Goal: Task Accomplishment & Management: Manage account settings

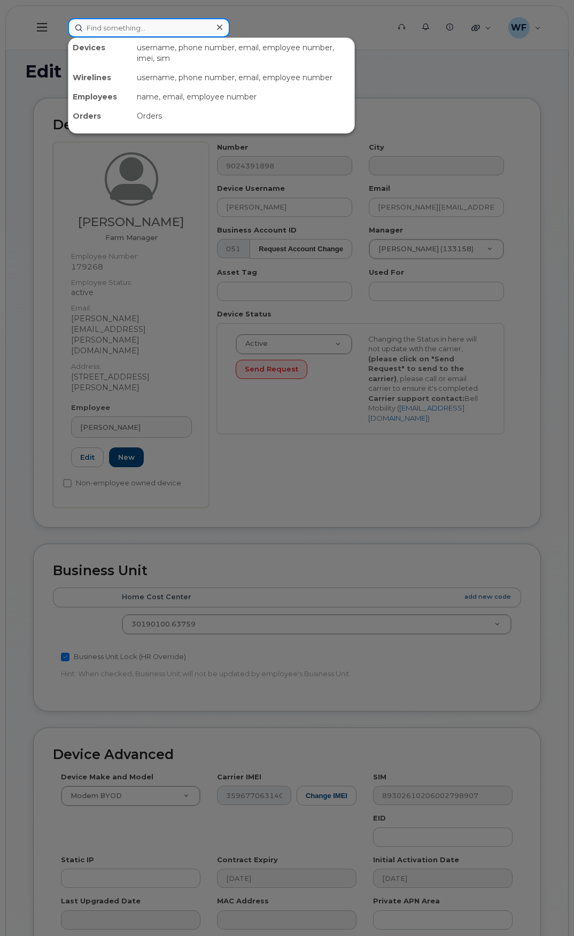
click at [146, 27] on input at bounding box center [149, 27] width 162 height 19
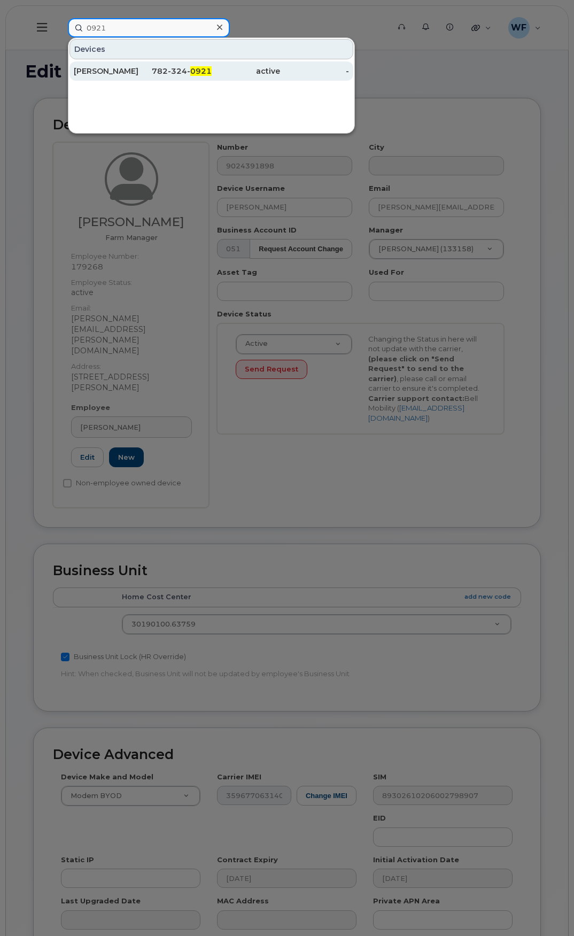
type input "0921"
click at [169, 65] on div "782-324- 0921" at bounding box center [177, 70] width 69 height 19
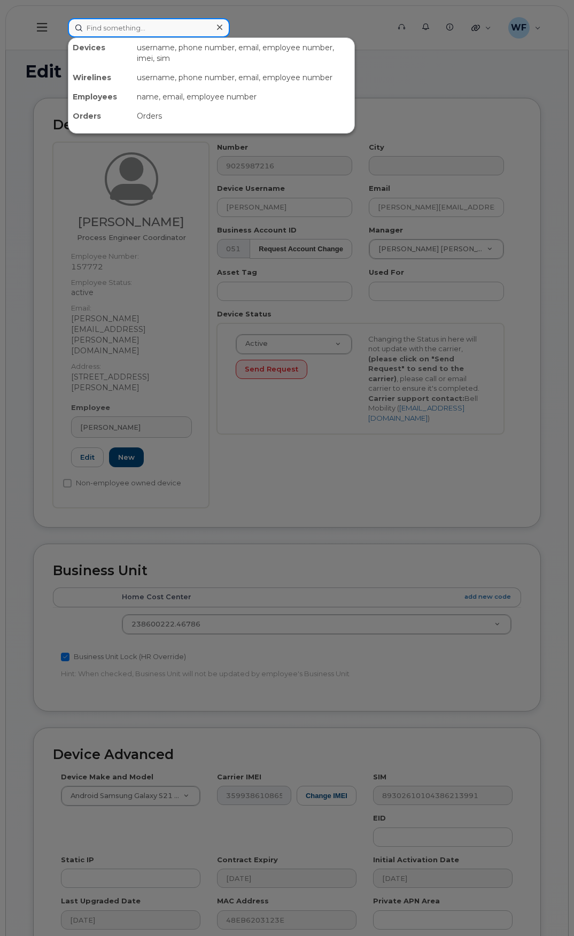
click at [143, 23] on input at bounding box center [149, 27] width 162 height 19
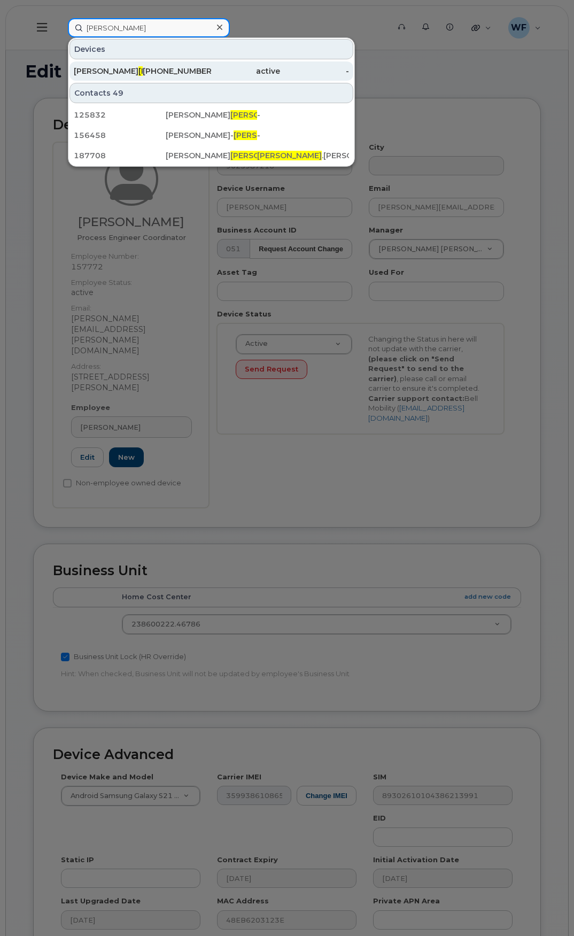
type input "oliver"
click at [138, 69] on span "Oliver" at bounding box center [170, 71] width 65 height 10
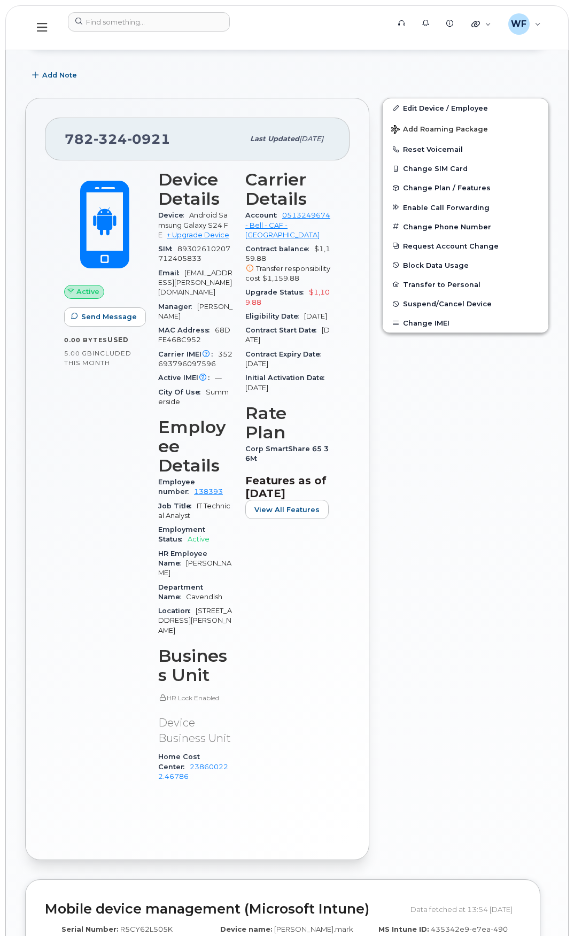
scroll to position [321, 0]
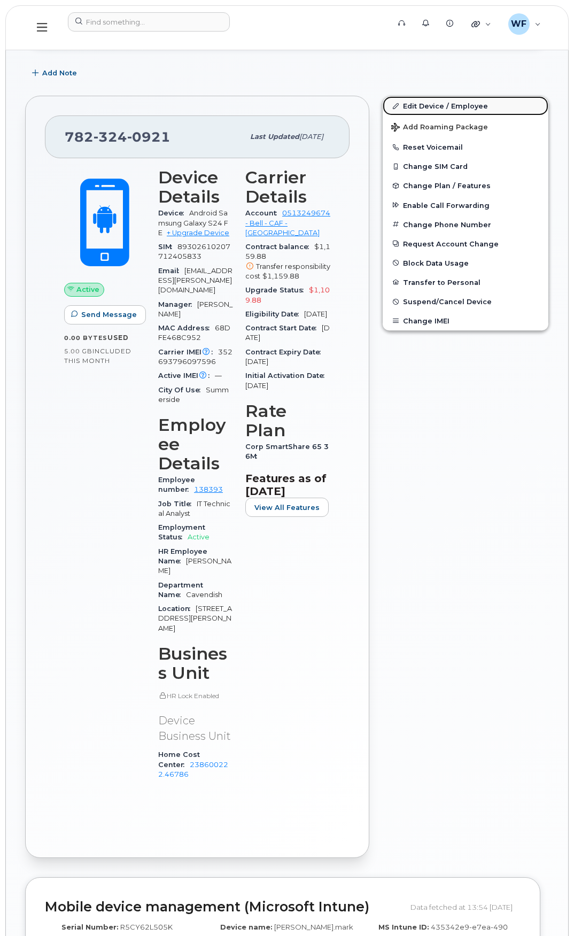
click at [420, 106] on link "Edit Device / Employee" at bounding box center [466, 105] width 166 height 19
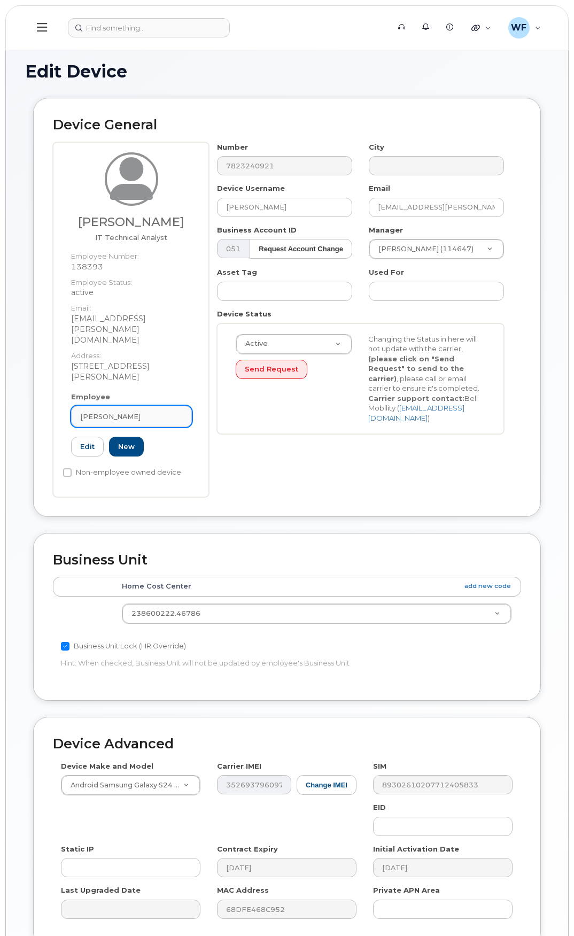
click at [143, 412] on div "[PERSON_NAME]" at bounding box center [131, 417] width 103 height 10
click at [105, 434] on input "text" at bounding box center [121, 442] width 86 height 17
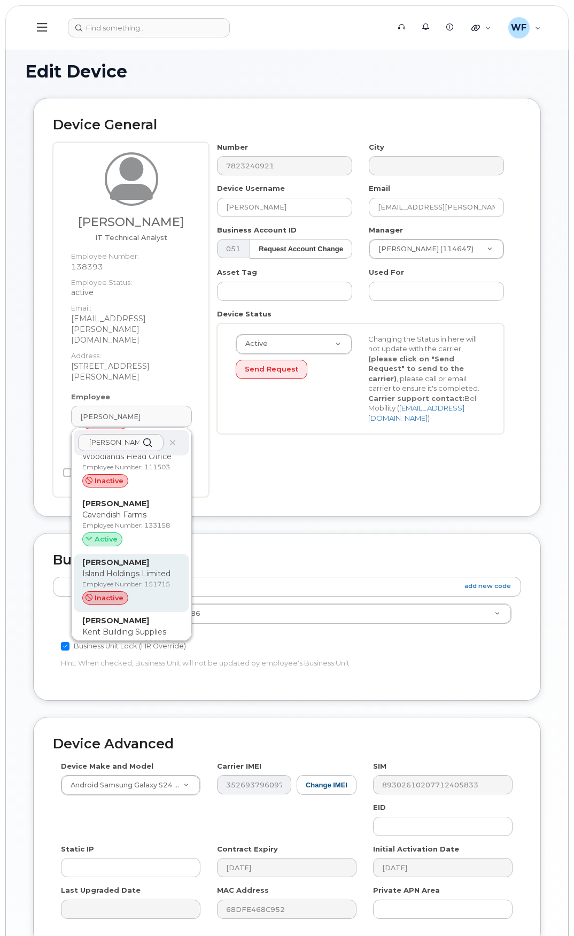
scroll to position [361, 0]
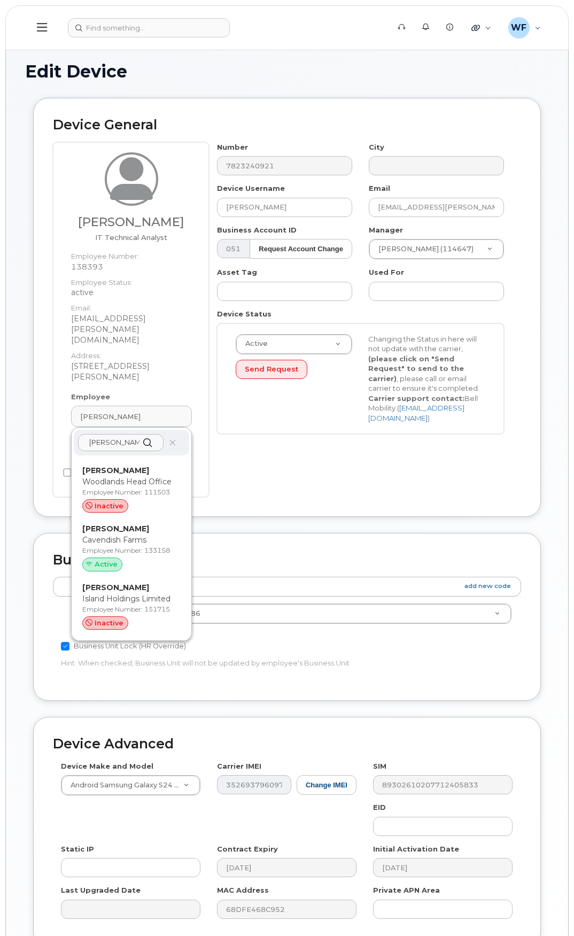
type input "urquhart"
drag, startPoint x: 142, startPoint y: 507, endPoint x: 333, endPoint y: 60, distance: 486.3
click at [142, 535] on p "Cavendish Farms" at bounding box center [131, 540] width 98 height 11
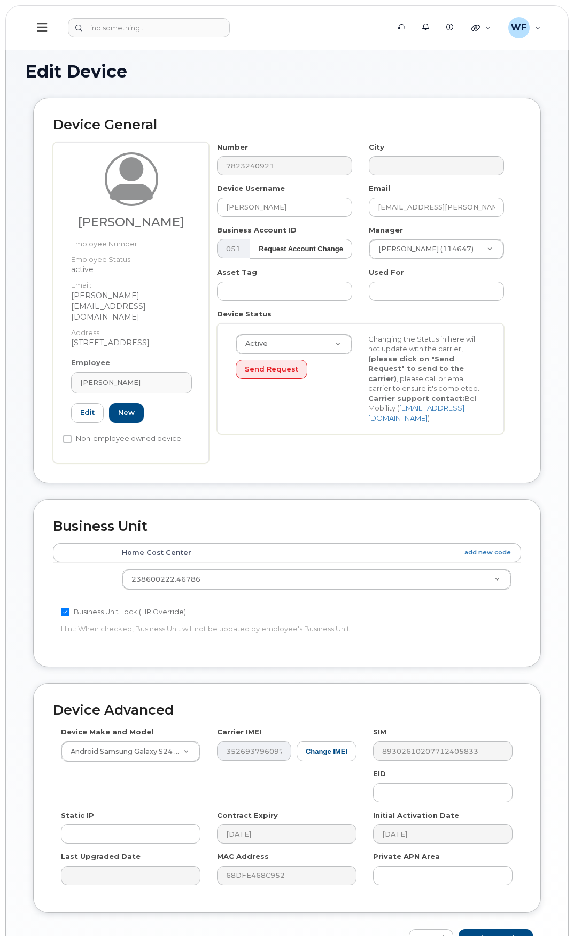
type input "[PERSON_NAME]"
type input "[PERSON_NAME][EMAIL_ADDRESS][DOMAIN_NAME]"
type input "133158"
click at [393, 277] on input "text" at bounding box center [436, 274] width 113 height 16
type input "h"
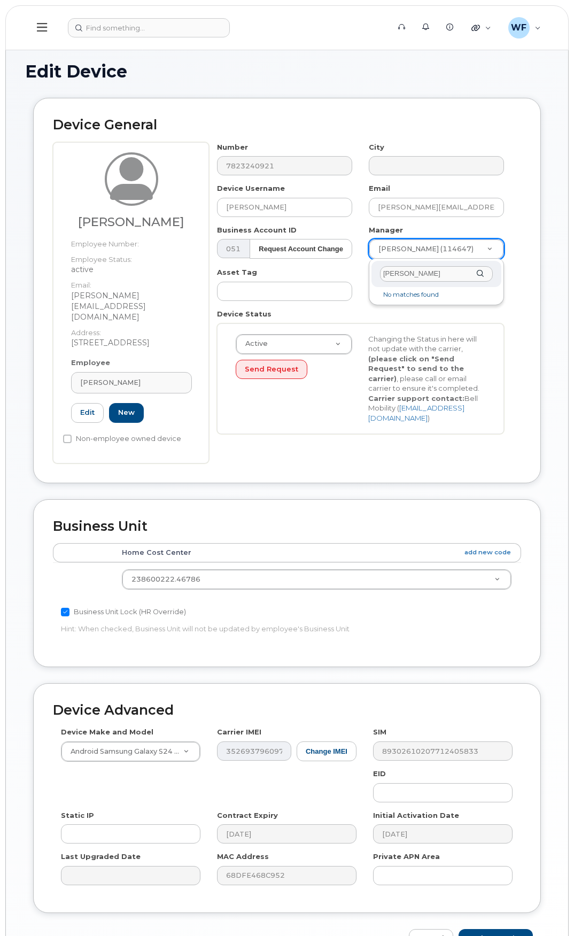
click at [435, 277] on input "Bill hart" at bounding box center [436, 274] width 113 height 16
click at [476, 275] on div "Bill hart" at bounding box center [437, 274] width 130 height 26
drag, startPoint x: 439, startPoint y: 273, endPoint x: 347, endPoint y: 271, distance: 92.5
click at [348, 272] on body "Support Alerts Knowledge Base Quicklinks Suspend / Cancel Device Change SIM Car…" at bounding box center [287, 501] width 574 height 1002
type input "Hart"
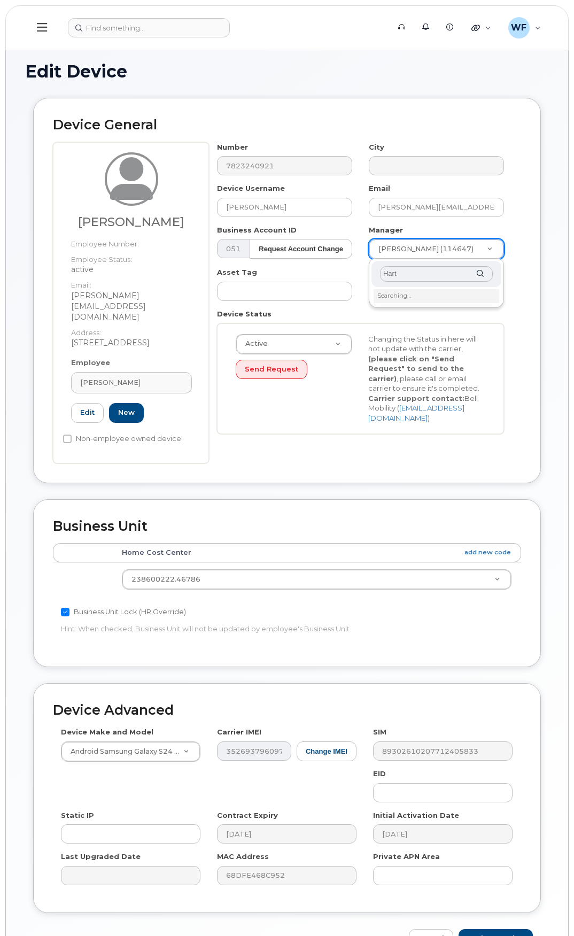
click at [483, 273] on div "Hart" at bounding box center [437, 274] width 130 height 26
click at [480, 273] on div "Hart" at bounding box center [437, 274] width 130 height 26
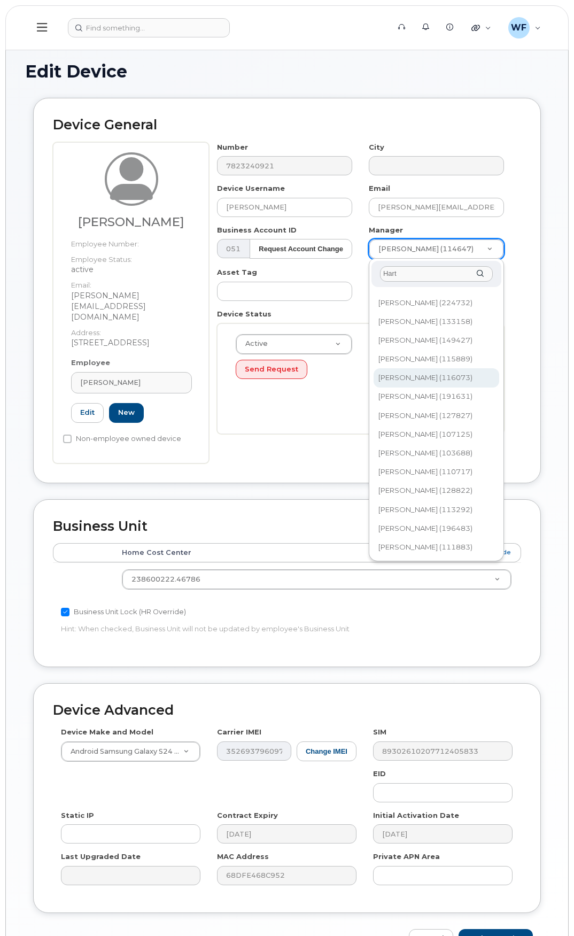
scroll to position [80, 0]
type input "1452115"
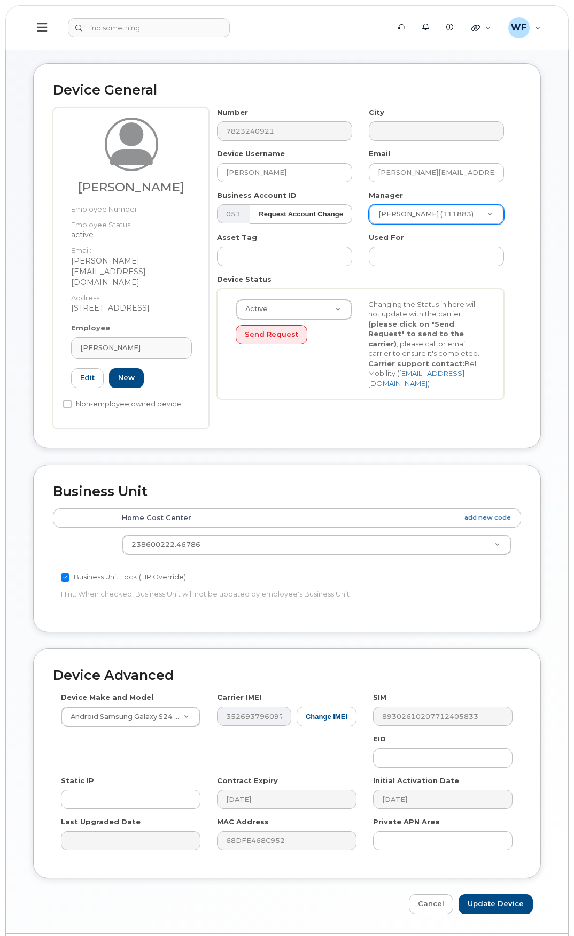
scroll to position [45, 0]
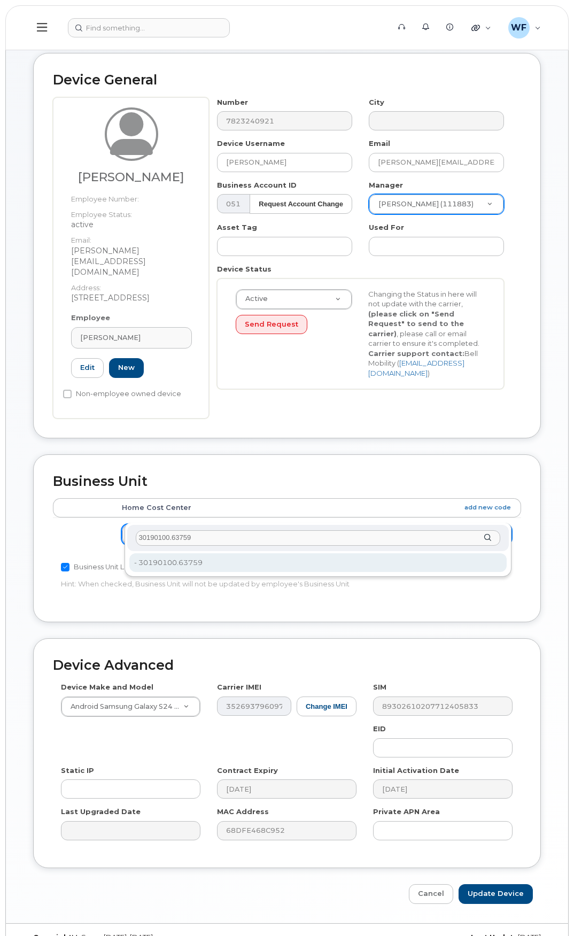
type input "30190100.63759"
type input "4316601"
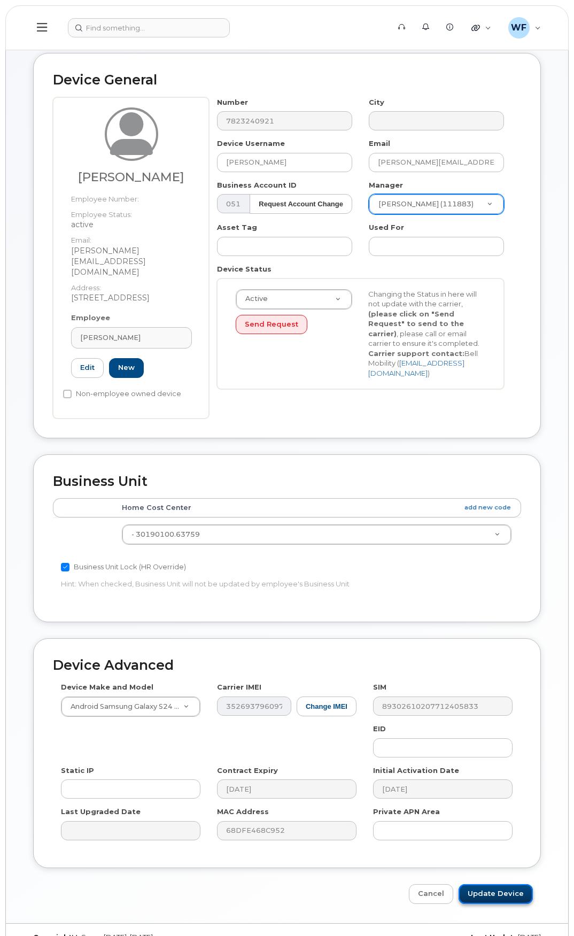
click at [504, 884] on input "Update Device" at bounding box center [496, 894] width 74 height 20
type input "Saving..."
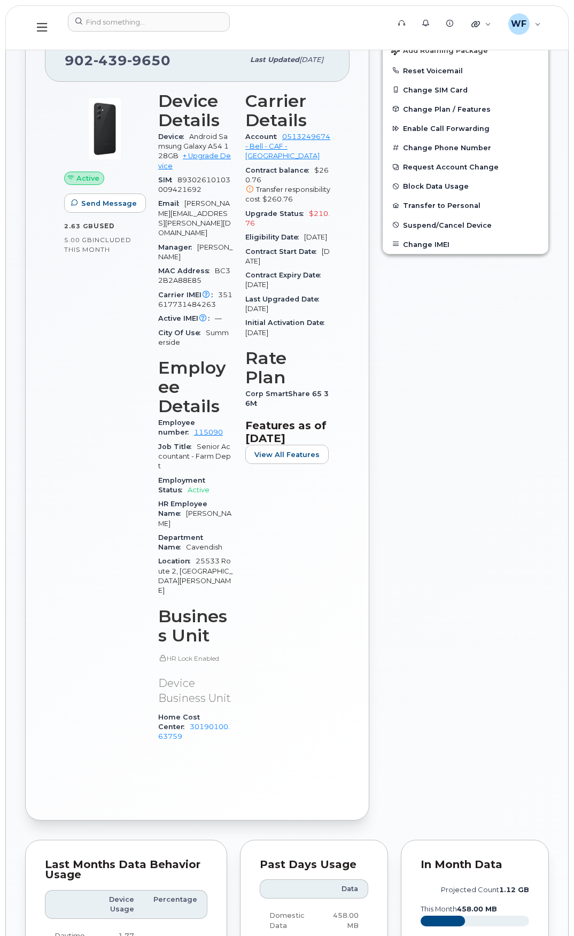
scroll to position [267, 0]
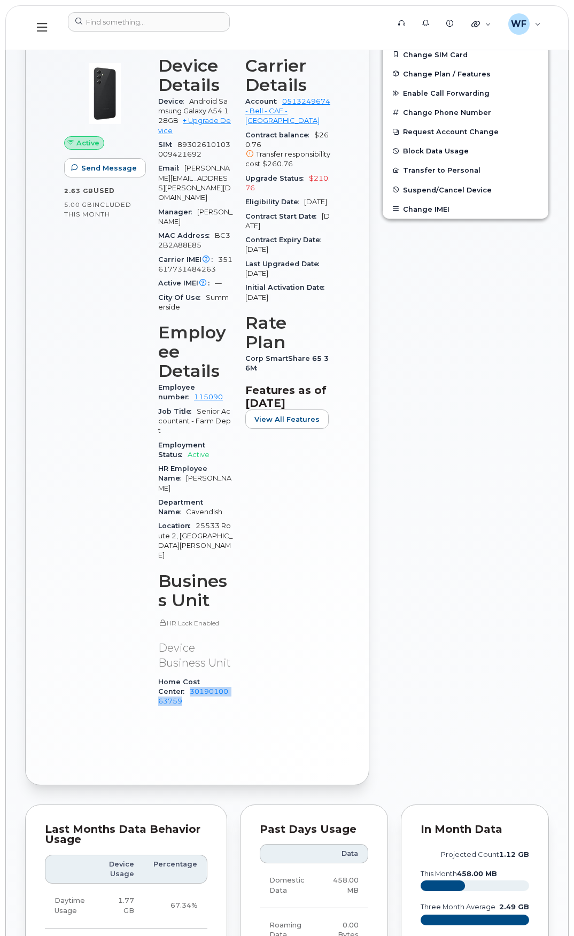
drag, startPoint x: 228, startPoint y: 594, endPoint x: 243, endPoint y: 602, distance: 16.7
click at [239, 602] on div "Device Details Device Android Samsung Galaxy A54 128GB + Upgrade Device SIM [TE…" at bounding box center [195, 387] width 87 height 674
copy link "30190100.63759"
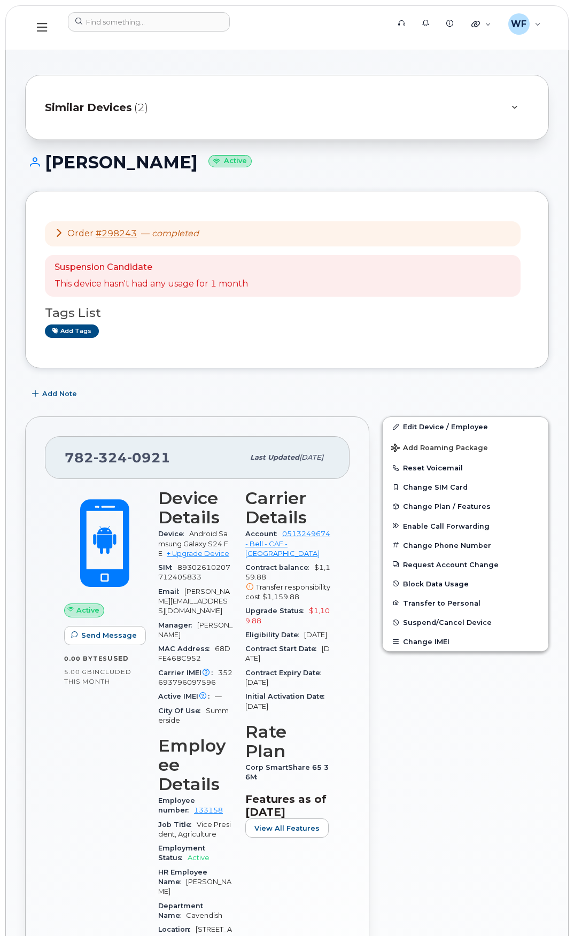
click at [516, 110] on icon at bounding box center [515, 107] width 6 height 7
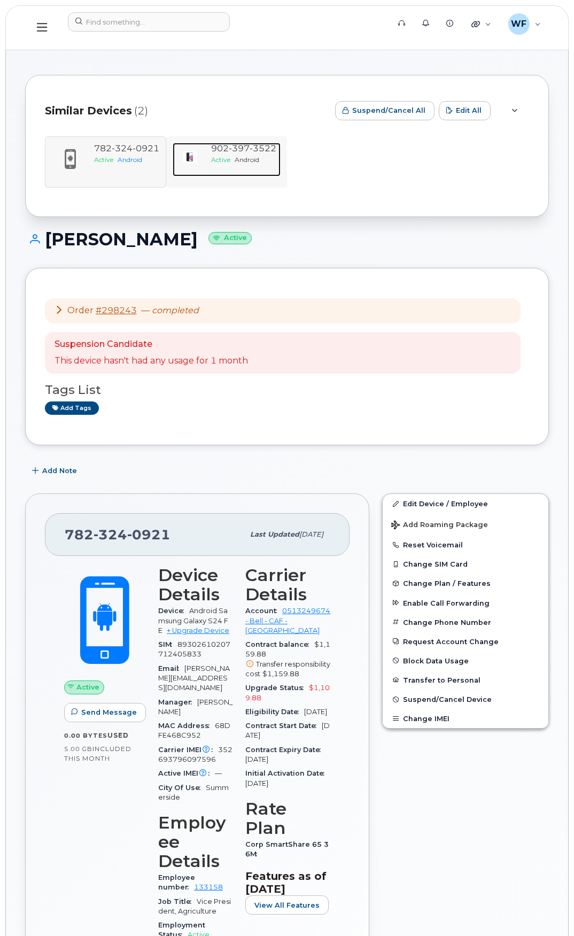
click at [267, 156] on div "Active Android" at bounding box center [243, 159] width 65 height 9
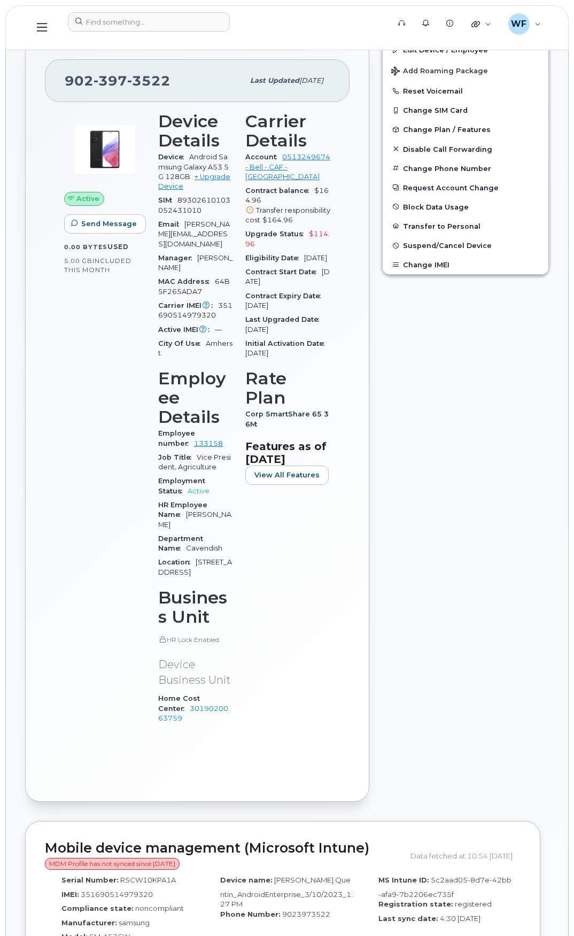
scroll to position [408, 0]
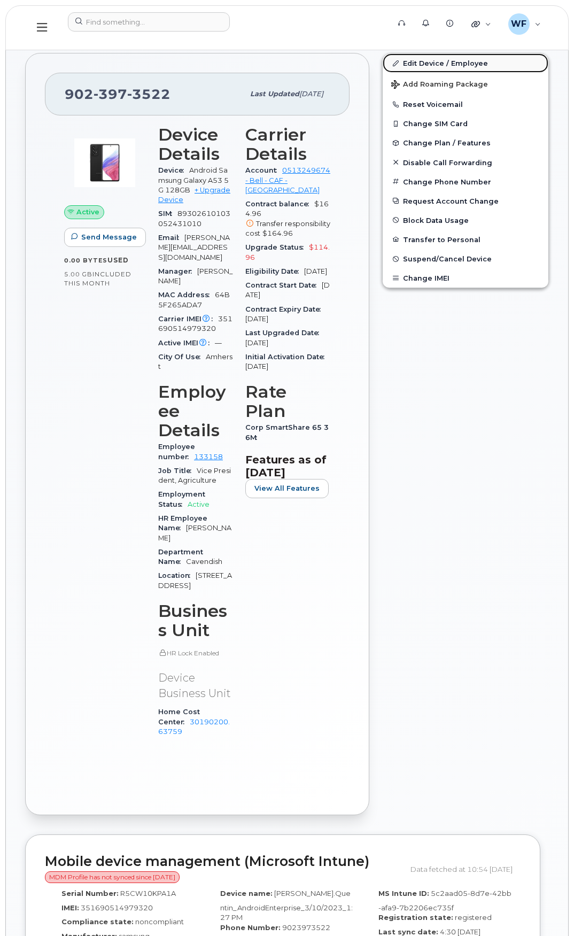
click at [440, 63] on link "Edit Device / Employee" at bounding box center [466, 62] width 166 height 19
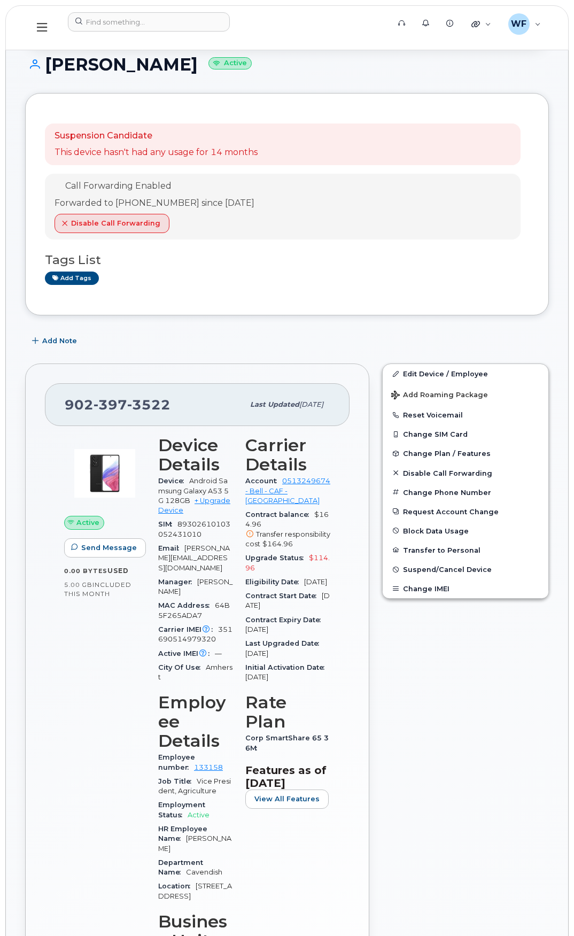
scroll to position [107, 0]
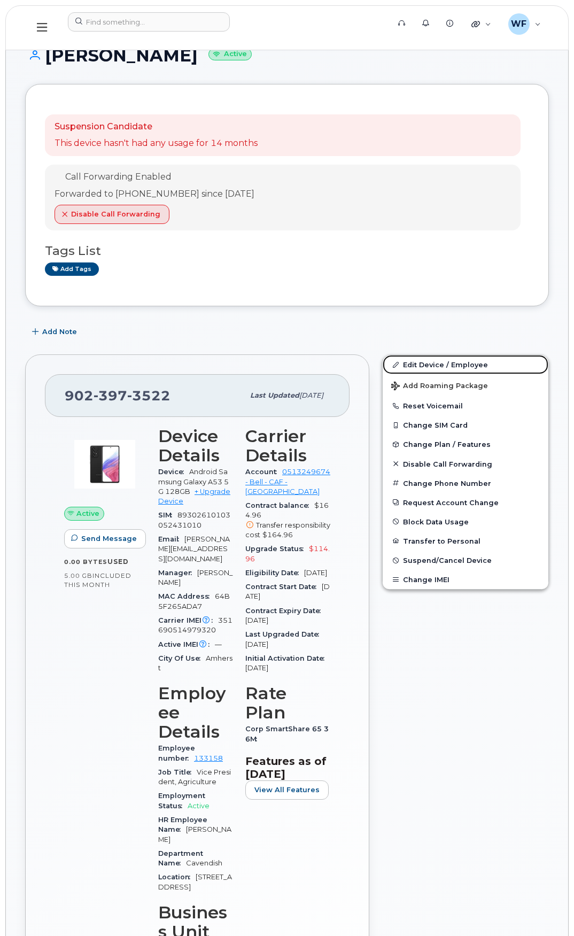
drag, startPoint x: 432, startPoint y: 361, endPoint x: 331, endPoint y: 388, distance: 104.5
click at [432, 361] on link "Edit Device / Employee" at bounding box center [466, 364] width 166 height 19
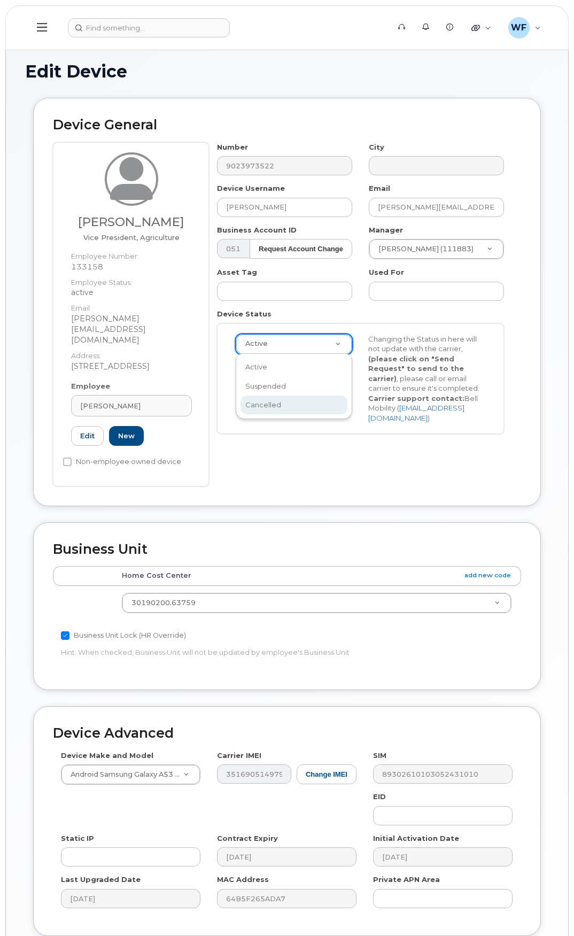
select select "cancelled"
click at [275, 370] on button "Send Request" at bounding box center [272, 370] width 72 height 20
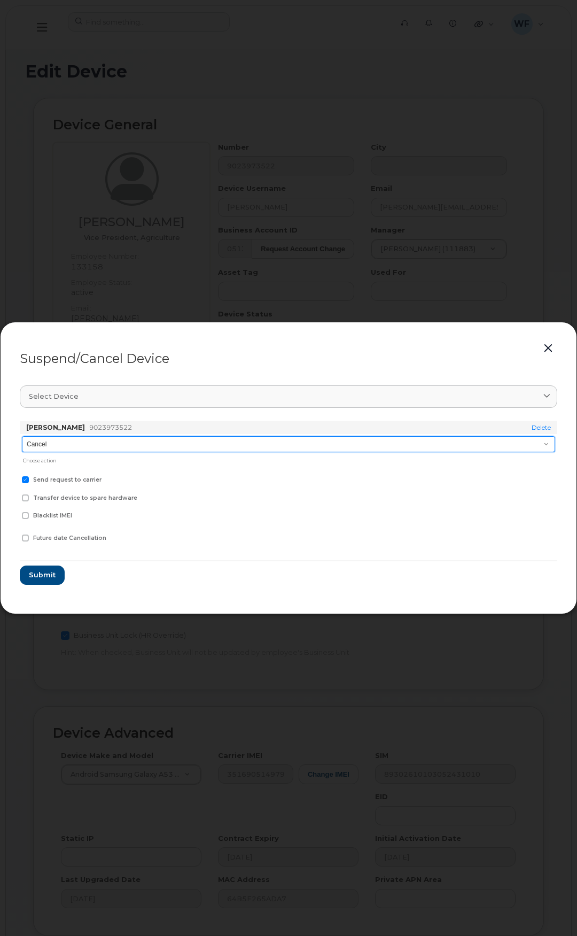
click at [96, 438] on select "Cancel Suspend - Extend Suspension Suspend - Reduced Rate Suspend - Full Rate S…" at bounding box center [289, 444] width 534 height 16
click at [22, 436] on select "Cancel Suspend - Extend Suspension Suspend - Reduced Rate Suspend - Full Rate S…" at bounding box center [289, 444] width 534 height 16
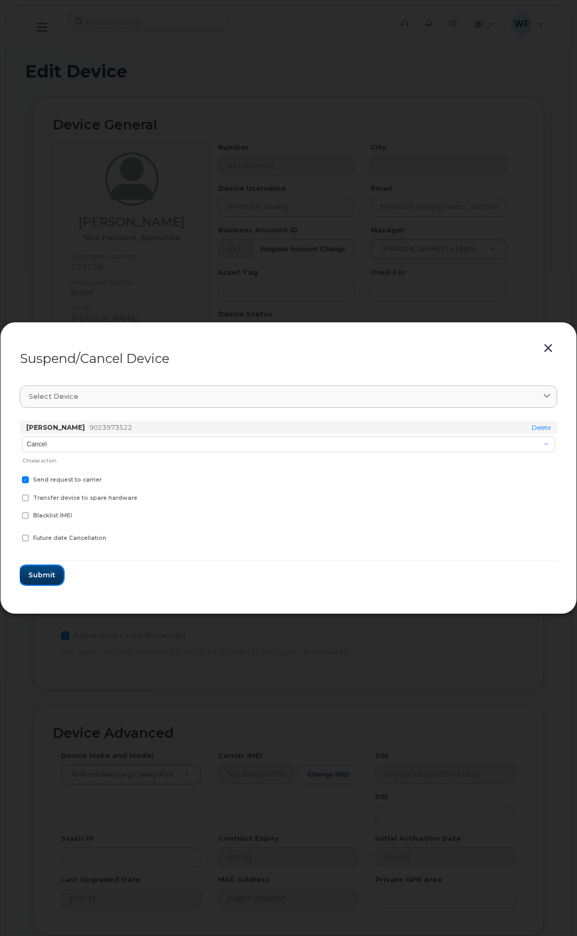
click at [47, 570] on span "Submit" at bounding box center [41, 575] width 27 height 10
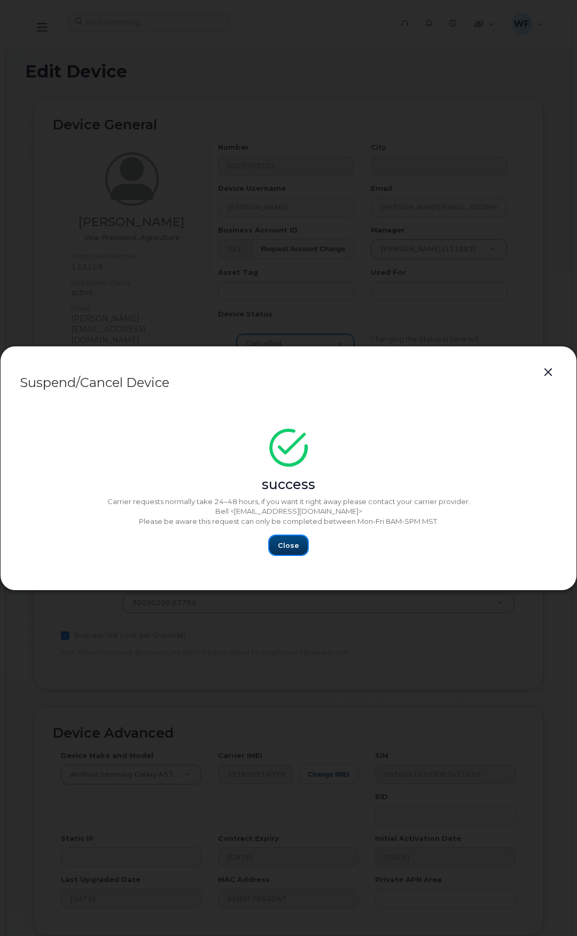
click at [289, 547] on span "Close" at bounding box center [288, 545] width 21 height 10
